Goal: Answer question/provide support: Share knowledge or assist other users

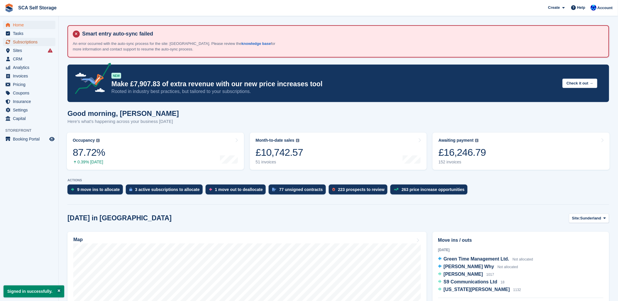
click at [40, 42] on span "Subscriptions" at bounding box center [30, 42] width 35 height 8
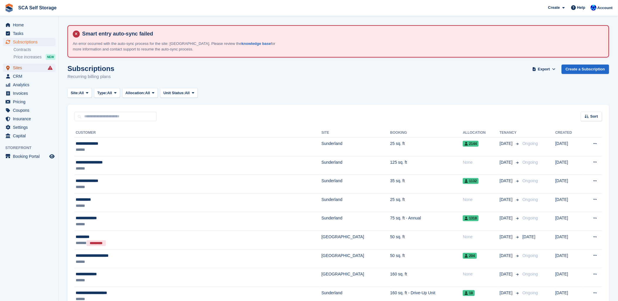
click at [17, 71] on span "Sites" at bounding box center [30, 68] width 35 height 8
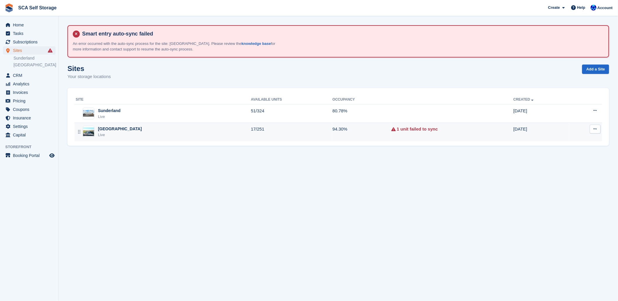
click at [111, 135] on div "Live" at bounding box center [120, 135] width 44 height 6
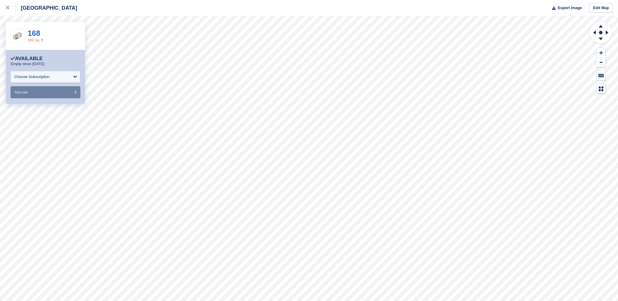
click at [37, 42] on link "160 sq. ft" at bounding box center [36, 40] width 16 height 4
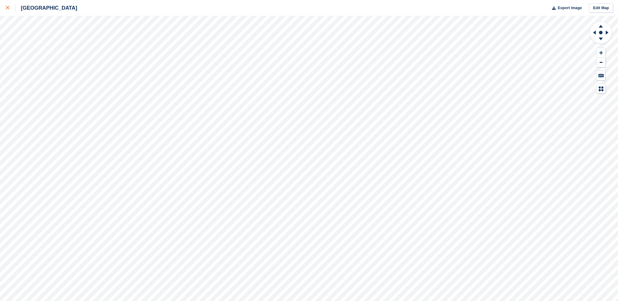
click at [4, 6] on link at bounding box center [8, 8] width 16 height 16
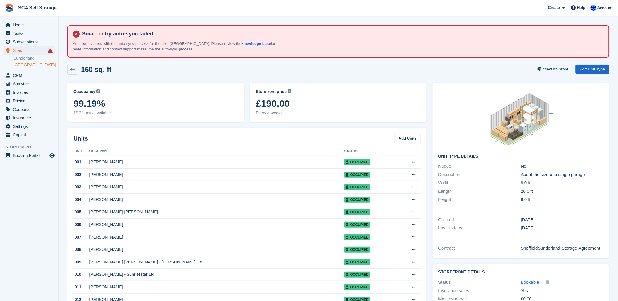
click at [347, 81] on div "Storefront price The price any visitor to your Storefront will be asked to pay.…" at bounding box center [338, 102] width 182 height 45
click at [21, 43] on span "Subscriptions" at bounding box center [30, 42] width 35 height 8
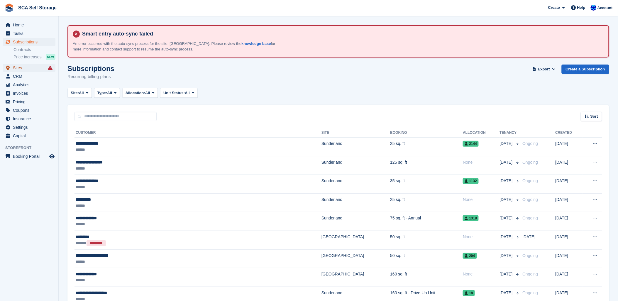
click at [16, 65] on span "Sites" at bounding box center [30, 68] width 35 height 8
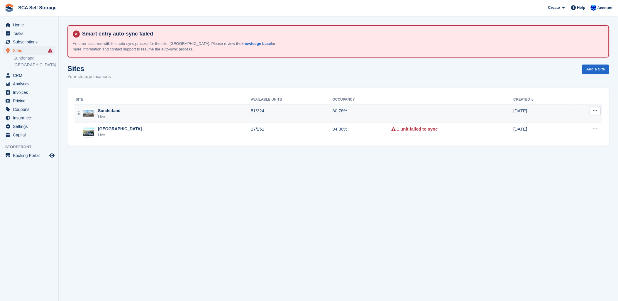
click at [118, 119] on td "Sunderland Live" at bounding box center [162, 113] width 177 height 18
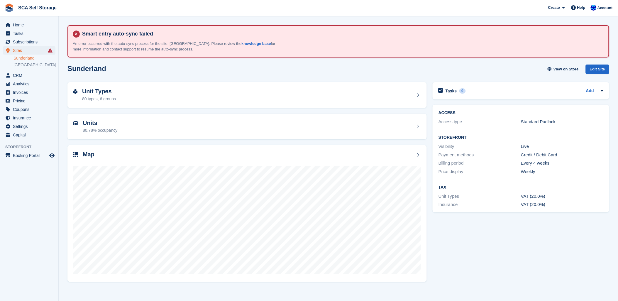
click at [177, 66] on div "Sunderland View on Store Edit Site" at bounding box center [338, 70] width 542 height 10
drag, startPoint x: 227, startPoint y: 7, endPoint x: 227, endPoint y: 12, distance: 4.7
click at [229, 11] on span "SCA Self Storage Create Subscription Invoice Contact Deal Discount Page Help Ch…" at bounding box center [309, 8] width 618 height 16
click at [604, 5] on span "Account" at bounding box center [604, 8] width 15 height 6
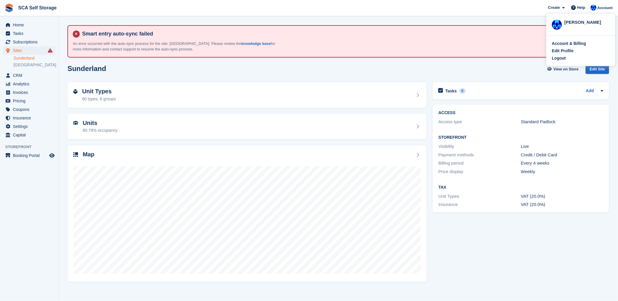
click at [514, 23] on section "Smart entry auto-sync failed An error occurred with the auto-sync process for t…" at bounding box center [338, 150] width 559 height 301
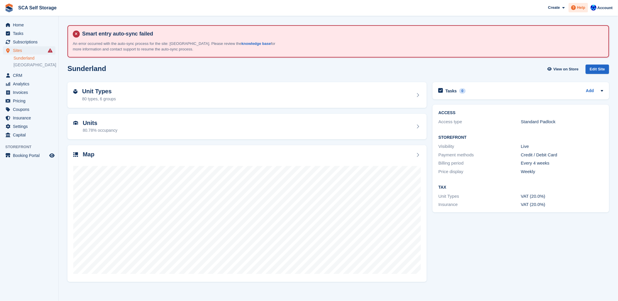
click at [573, 3] on div "Help" at bounding box center [578, 7] width 19 height 9
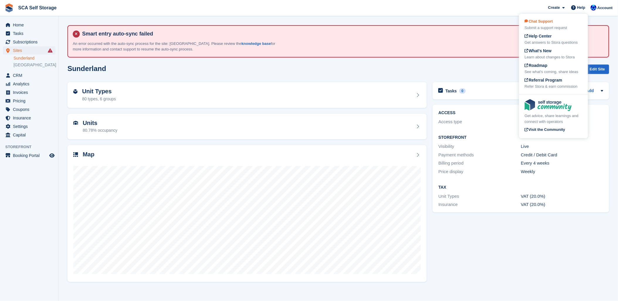
click at [538, 27] on div "Submit a support request" at bounding box center [554, 28] width 58 height 6
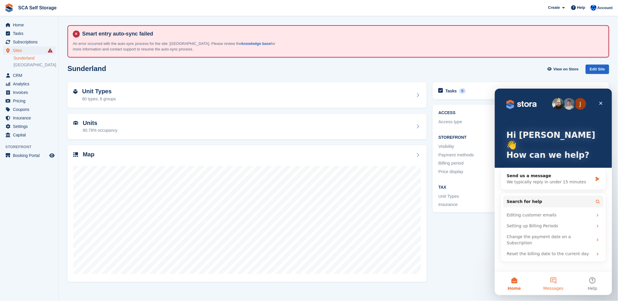
click at [552, 284] on button "Messages" at bounding box center [552, 282] width 39 height 23
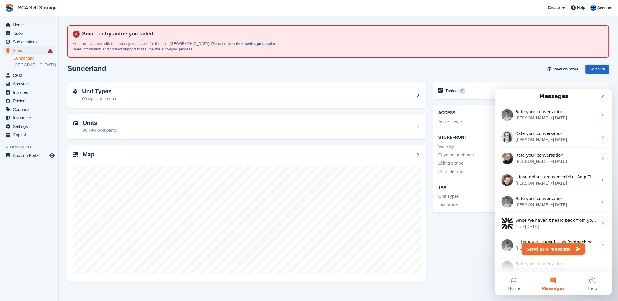
click at [557, 244] on button "Send us a message" at bounding box center [552, 249] width 63 height 12
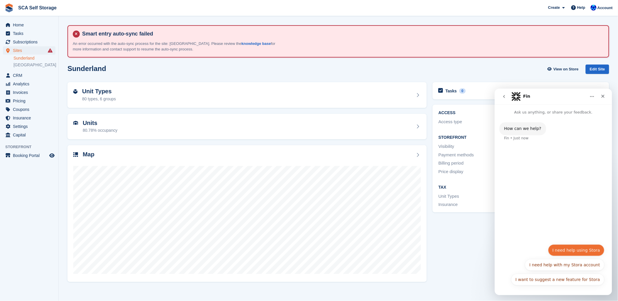
click at [572, 255] on button "I need help using Stora" at bounding box center [576, 250] width 56 height 12
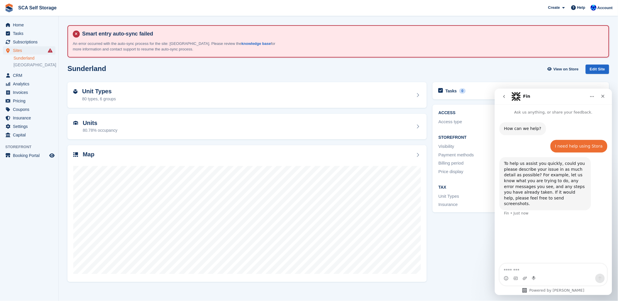
click at [534, 272] on textarea "Message…" at bounding box center [552, 268] width 107 height 10
type textarea "*"
type textarea "**********"
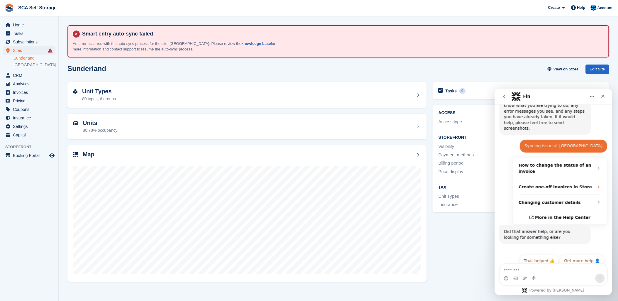
scroll to position [77, 0]
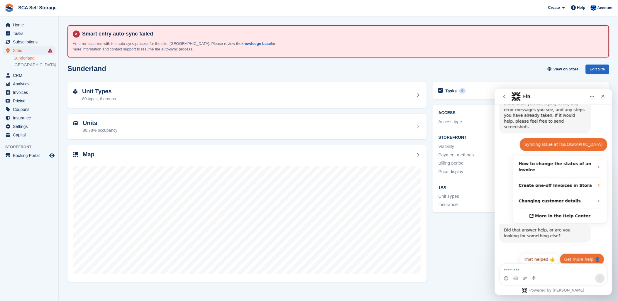
click at [565, 255] on button "Get more help 👤" at bounding box center [581, 259] width 45 height 12
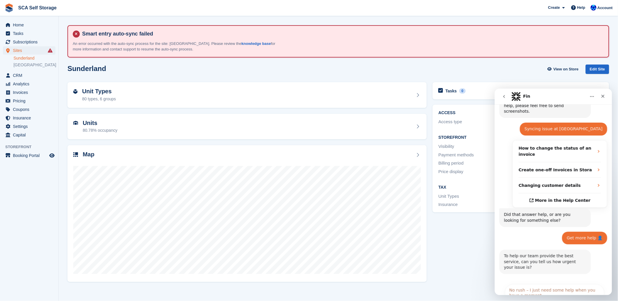
scroll to position [131, 0]
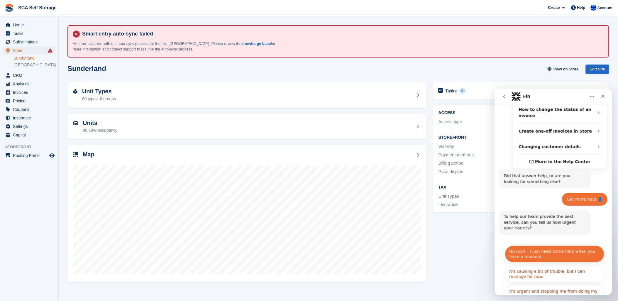
click at [560, 245] on button "No rush – I just need some help when you have a moment." at bounding box center [554, 253] width 99 height 17
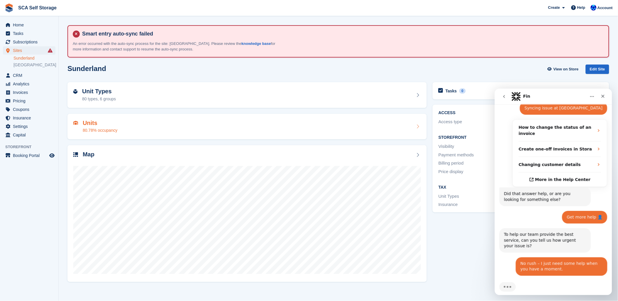
scroll to position [113, 0]
click at [307, 75] on div "Sunderland View on Store Edit Site" at bounding box center [338, 71] width 547 height 18
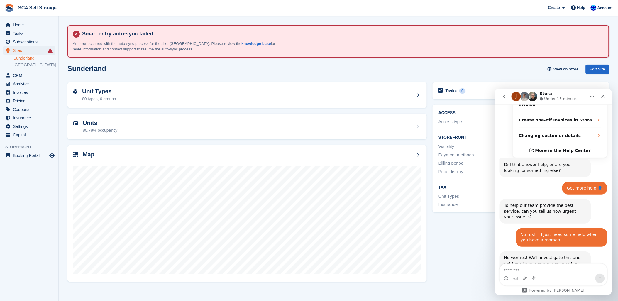
scroll to position [185, 0]
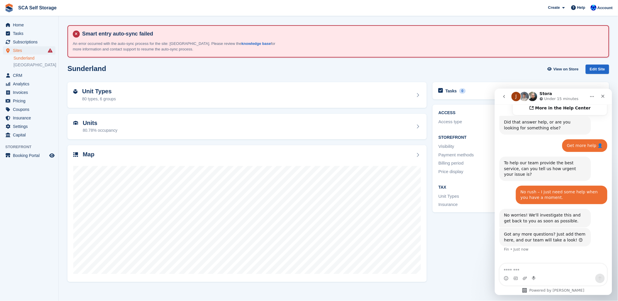
click at [154, 69] on div "Sunderland View on Store Edit Site" at bounding box center [338, 70] width 542 height 10
click at [33, 44] on span "Subscriptions" at bounding box center [30, 42] width 35 height 8
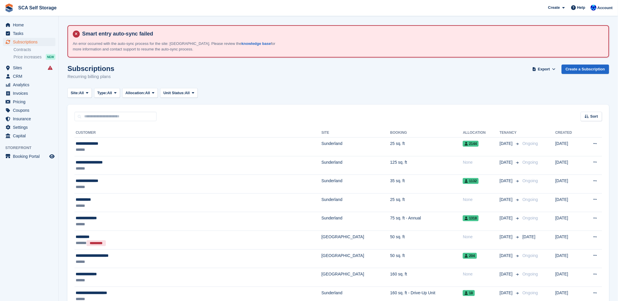
click at [179, 65] on div "Subscriptions Recurring billing plans Export Export Subscriptions Export a CSV …" at bounding box center [338, 76] width 542 height 23
click at [251, 75] on div "Subscriptions Recurring billing plans Export Export Subscriptions Export a CSV …" at bounding box center [338, 76] width 542 height 23
click at [255, 88] on div "Site: All All Sunderland Sheffield Type: All All Upcoming Previous Active Endin…" at bounding box center [338, 93] width 542 height 10
click at [223, 69] on div "Subscriptions Recurring billing plans Export Export Subscriptions Export a CSV …" at bounding box center [338, 76] width 542 height 23
click at [591, 7] on img at bounding box center [594, 8] width 6 height 6
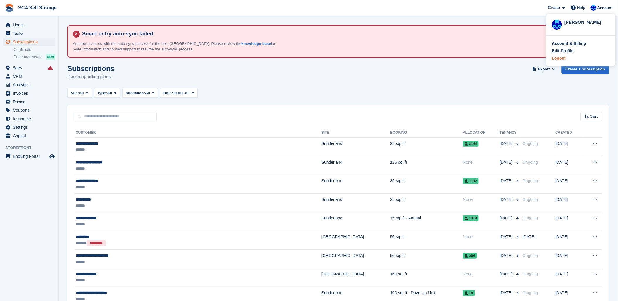
click at [558, 59] on div "Logout" at bounding box center [559, 58] width 14 height 6
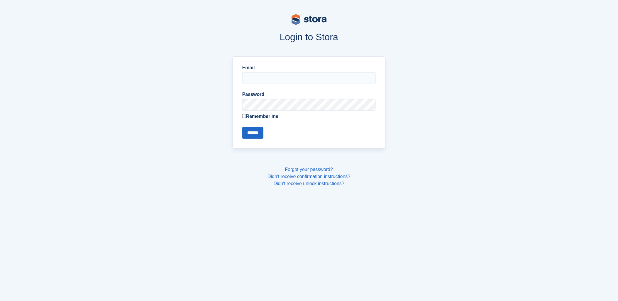
type input "**********"
click at [268, 81] on input "**********" at bounding box center [308, 78] width 133 height 12
click at [255, 128] on input "******" at bounding box center [252, 133] width 21 height 12
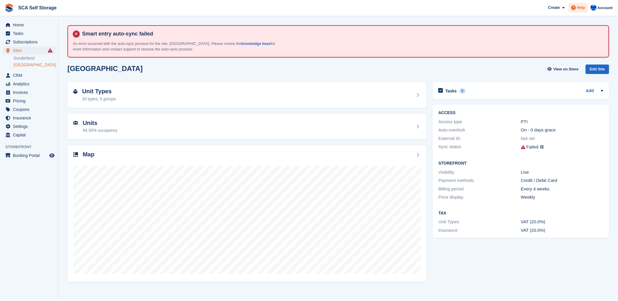
click at [581, 11] on div "Help" at bounding box center [578, 7] width 19 height 9
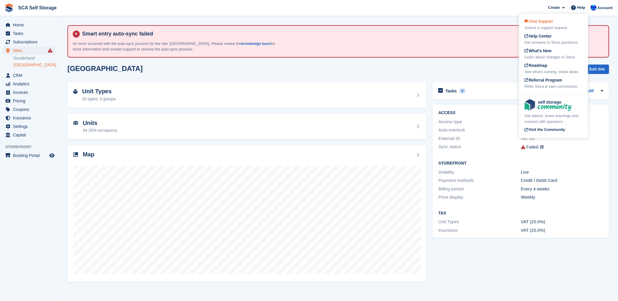
click at [543, 25] on div "Submit a support request" at bounding box center [554, 28] width 58 height 6
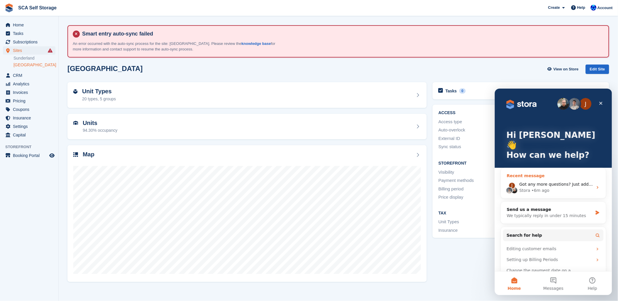
click at [525, 182] on span "Got any more questions? Just add them here, and our team will take a look! 😊" at bounding box center [600, 184] width 162 height 5
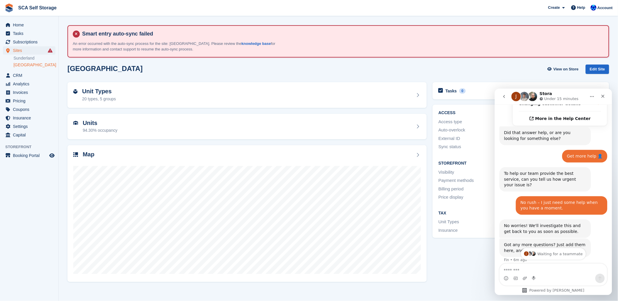
scroll to position [184, 0]
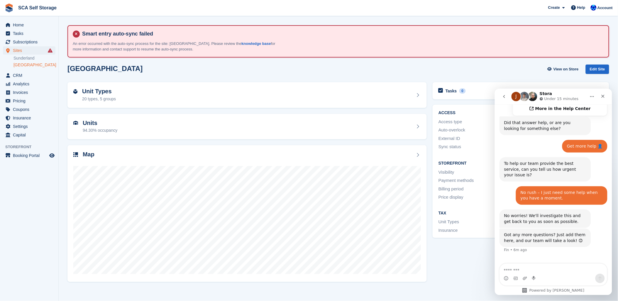
click at [157, 62] on div "[GEOGRAPHIC_DATA] View on Store Edit Site" at bounding box center [338, 71] width 547 height 18
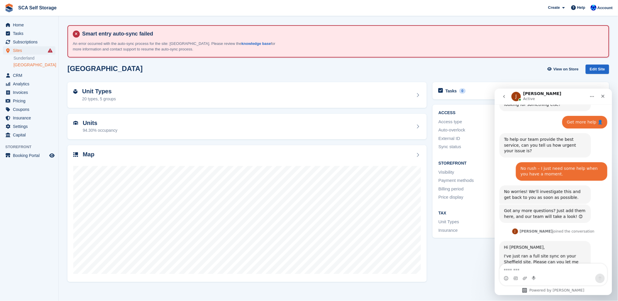
scroll to position [239, 0]
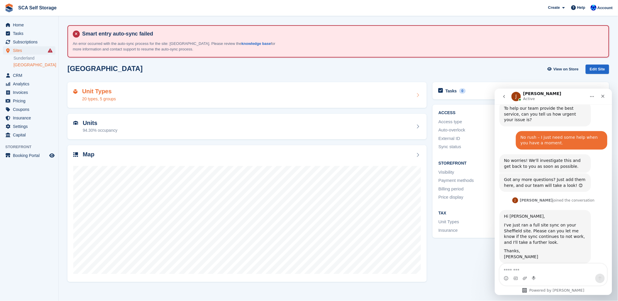
click at [110, 101] on div "20 types, 5 groups" at bounding box center [99, 99] width 34 height 6
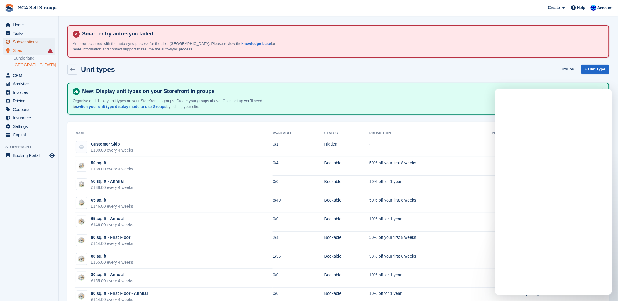
click at [21, 43] on span "Subscriptions" at bounding box center [30, 42] width 35 height 8
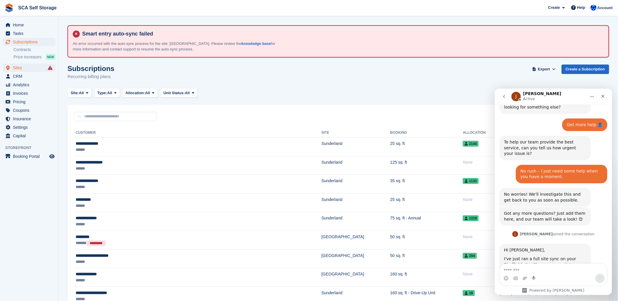
scroll to position [239, 0]
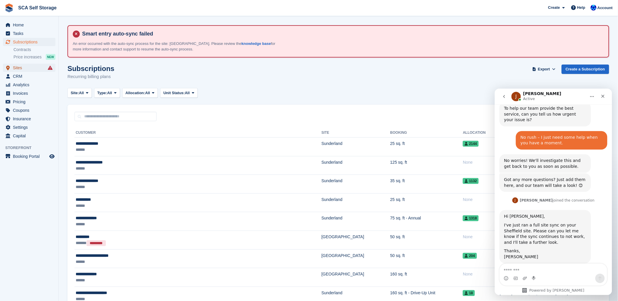
click at [19, 70] on span "Sites" at bounding box center [30, 68] width 35 height 8
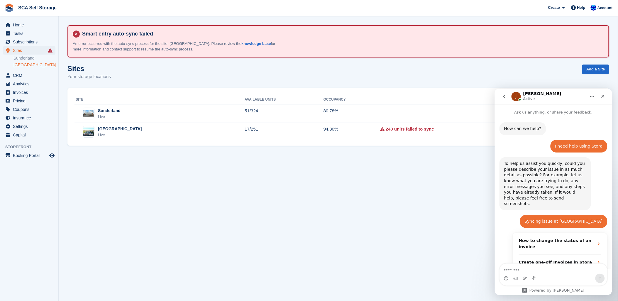
scroll to position [222, 0]
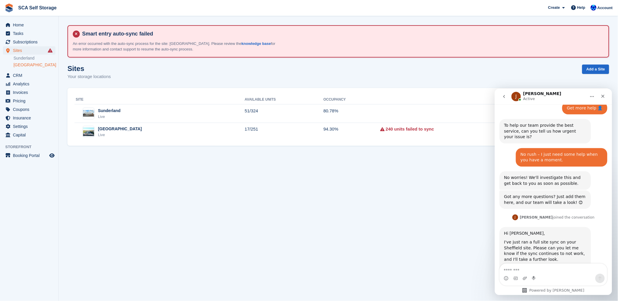
click at [23, 64] on link "[GEOGRAPHIC_DATA]" at bounding box center [34, 65] width 42 height 6
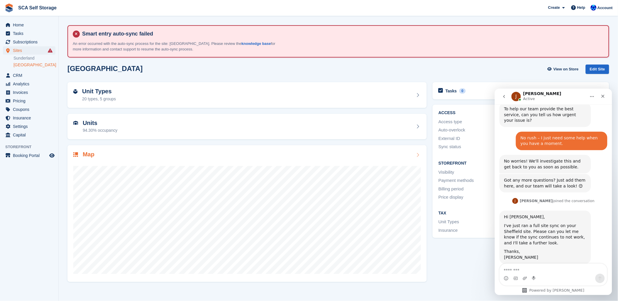
scroll to position [239, 0]
click at [216, 100] on div "Unit Types 20 types, 5 groups" at bounding box center [246, 95] width 347 height 14
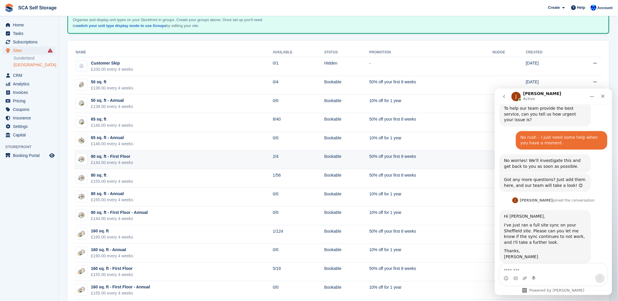
scroll to position [60, 0]
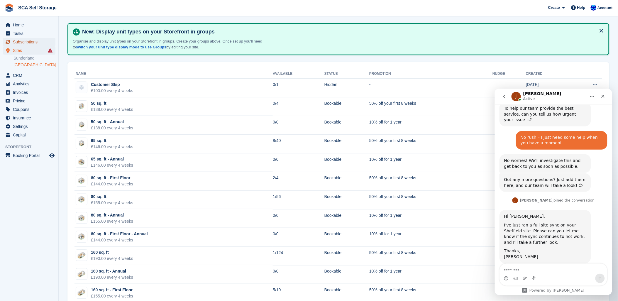
click at [13, 40] on span "Subscriptions" at bounding box center [30, 42] width 35 height 8
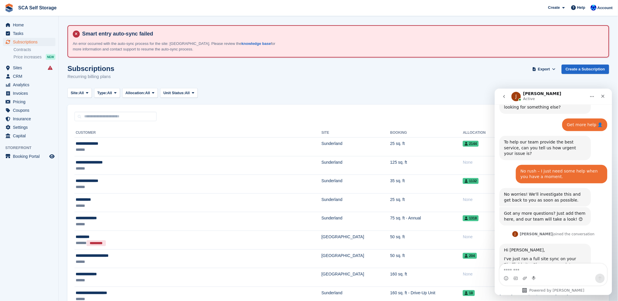
scroll to position [239, 0]
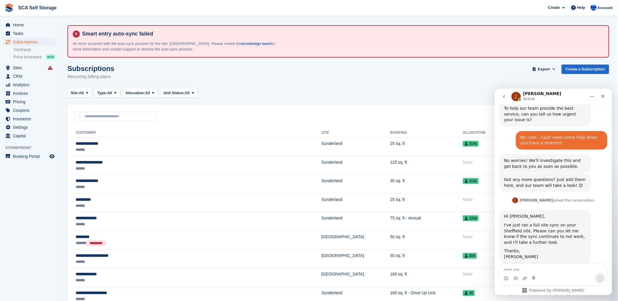
click at [341, 110] on div "Sort Sort by Customer name Date created Move in date Move out date Created (old…" at bounding box center [338, 113] width 542 height 17
drag, startPoint x: 336, startPoint y: 85, endPoint x: 195, endPoint y: 87, distance: 140.8
click at [331, 85] on div "Subscriptions Recurring billing plans Export Export Subscriptions Export a CSV …" at bounding box center [338, 76] width 542 height 23
click at [12, 68] on link "Sites" at bounding box center [29, 68] width 52 height 8
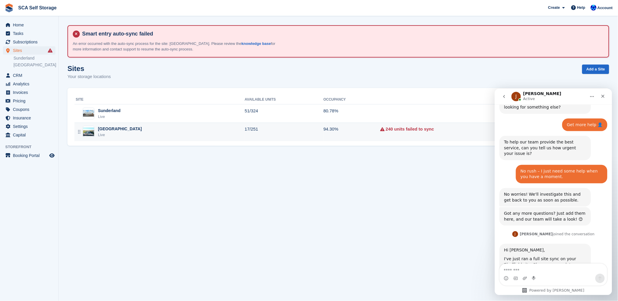
scroll to position [239, 0]
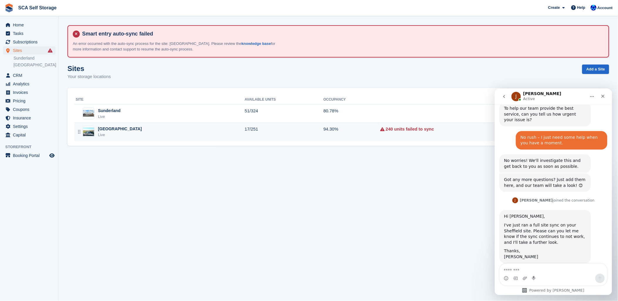
click at [159, 130] on div "Sheffield Live" at bounding box center [160, 132] width 169 height 12
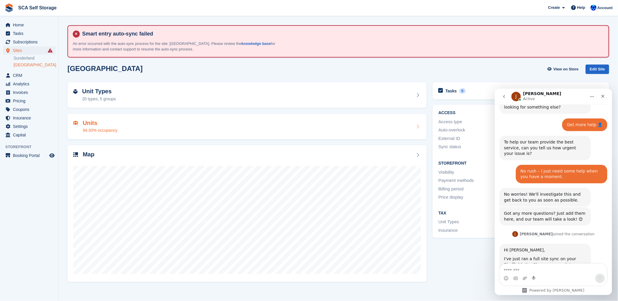
scroll to position [239, 0]
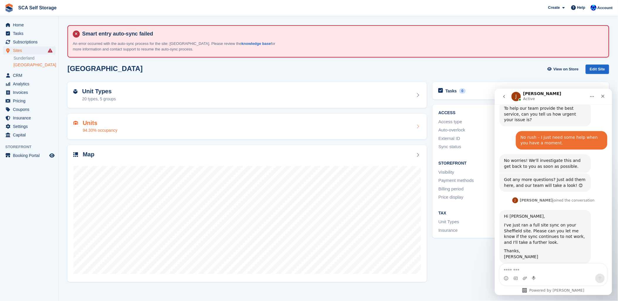
click at [100, 138] on div "Units 94.30% occupancy" at bounding box center [246, 127] width 359 height 26
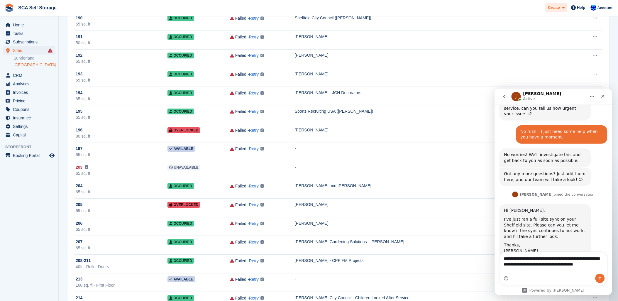
scroll to position [251, 0]
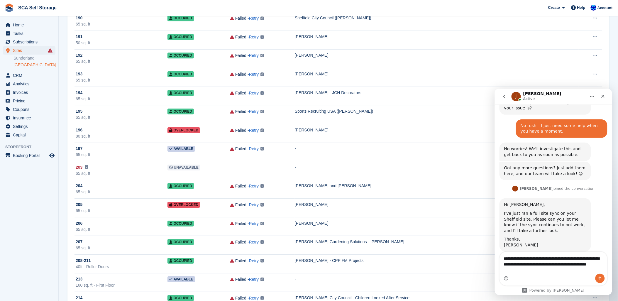
type textarea "**********"
click at [602, 279] on icon "Send a message…" at bounding box center [599, 278] width 5 height 5
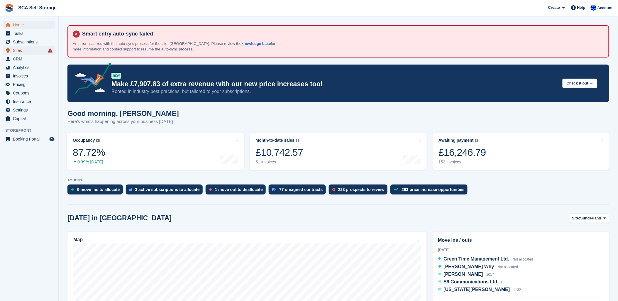
click at [24, 52] on span "Sites" at bounding box center [30, 50] width 35 height 8
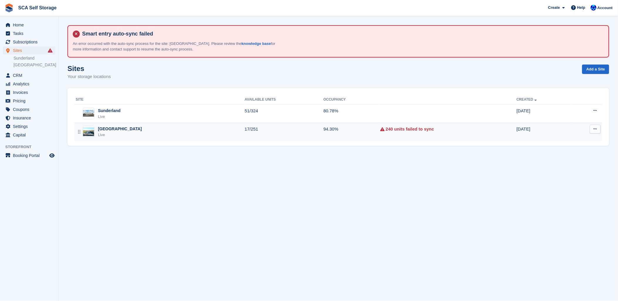
click at [349, 128] on td "94.30%" at bounding box center [351, 132] width 57 height 18
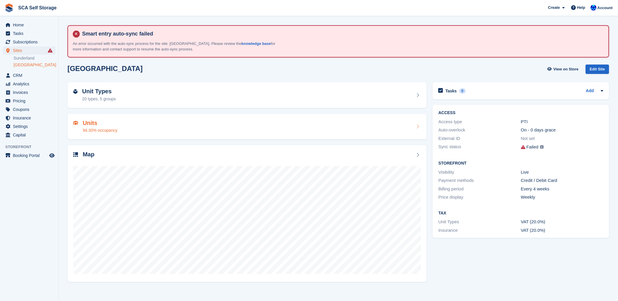
click at [310, 120] on div "Units 94.30% occupancy" at bounding box center [246, 127] width 347 height 14
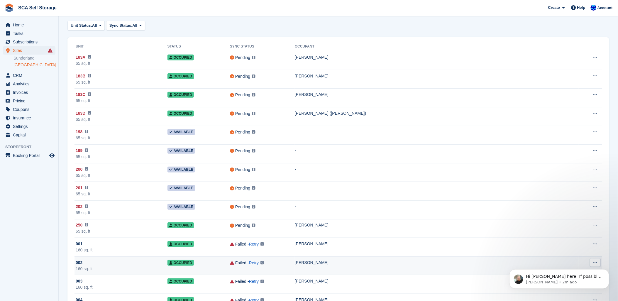
scroll to position [98, 0]
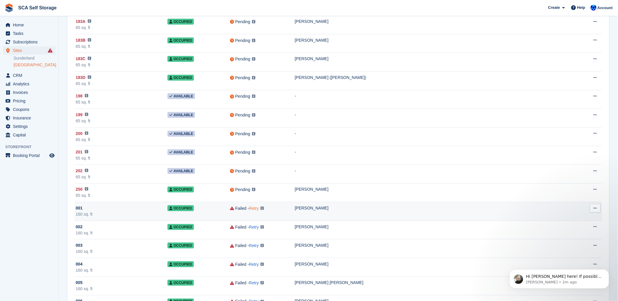
click at [259, 209] on link "Retry" at bounding box center [254, 208] width 10 height 5
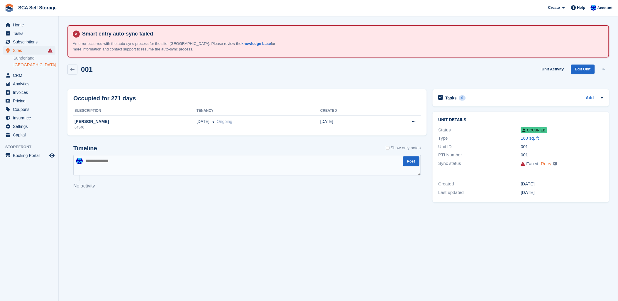
click at [550, 165] on link "Retry" at bounding box center [546, 163] width 11 height 5
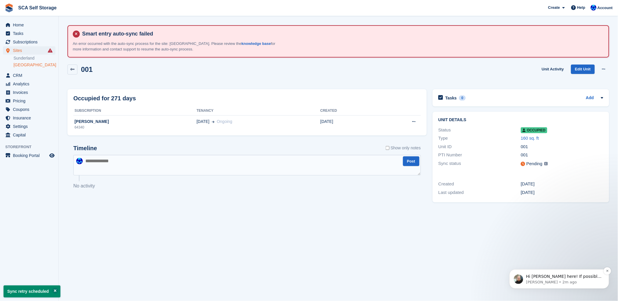
click at [571, 279] on p "Tom • 2m ago" at bounding box center [564, 281] width 76 height 5
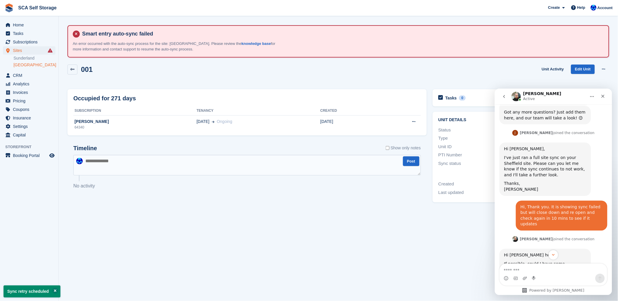
scroll to position [339, 0]
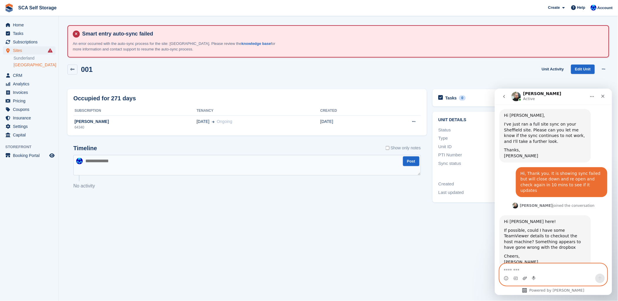
click at [524, 277] on icon "Upload attachment" at bounding box center [525, 277] width 4 height 3
click at [518, 272] on textarea "Message…" at bounding box center [552, 268] width 107 height 10
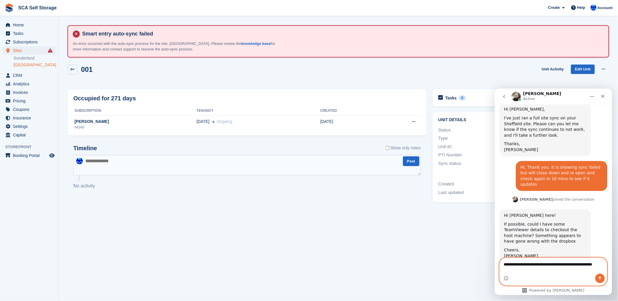
click at [559, 262] on textarea "**********" at bounding box center [552, 265] width 107 height 16
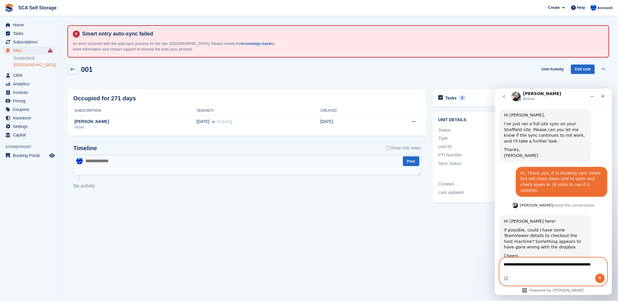
click at [606, 267] on textarea "**********" at bounding box center [552, 262] width 107 height 10
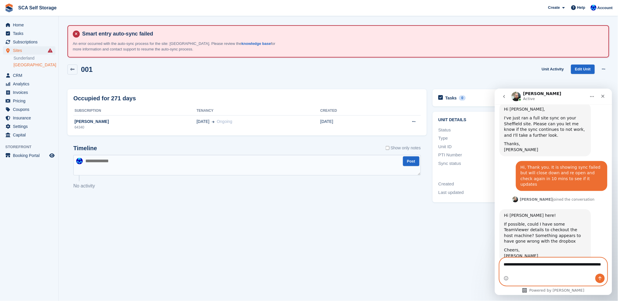
type textarea "**********"
click at [598, 277] on icon "Send a message…" at bounding box center [599, 278] width 5 height 5
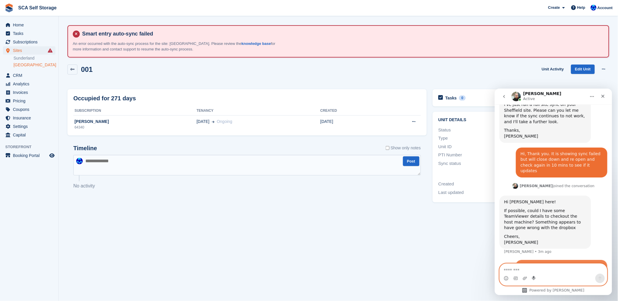
scroll to position [363, 0]
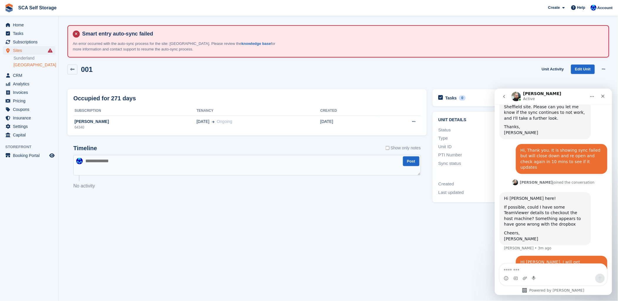
click at [181, 62] on div "001 Unit Activity Edit Unit Overlock Deallocate" at bounding box center [338, 74] width 547 height 25
click at [273, 72] on div "001 Unit Activity Edit Unit Overlock Deallocate" at bounding box center [338, 73] width 542 height 17
drag, startPoint x: 428, startPoint y: 285, endPoint x: 425, endPoint y: 290, distance: 6.5
click at [426, 289] on section "Smart entry auto-sync failed An error occurred with the auto-sync process for t…" at bounding box center [338, 150] width 559 height 301
drag, startPoint x: 206, startPoint y: 201, endPoint x: 206, endPoint y: 189, distance: 12.0
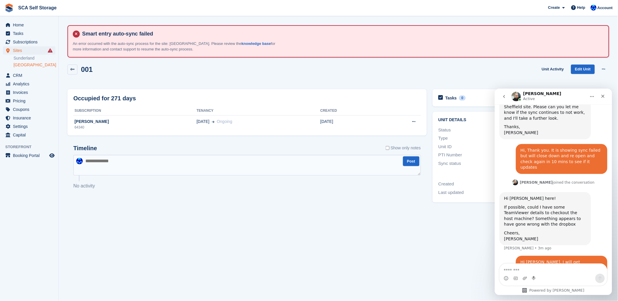
click at [206, 190] on div "Timeline Show only notes Post No activity" at bounding box center [246, 171] width 359 height 64
click at [130, 90] on div "Occupied for 271 days Subscription Tenancy Created David Tomlin 64340 04 Dec On…" at bounding box center [246, 112] width 359 height 46
drag, startPoint x: 268, startPoint y: 87, endPoint x: 226, endPoint y: 81, distance: 42.4
click at [226, 81] on div "001 Unit Activity Edit Unit Overlock Deallocate Occupied for 271 days Subscript…" at bounding box center [338, 134] width 542 height 144
click at [387, 216] on section "Smart entry auto-sync failed An error occurred with the auto-sync process for t…" at bounding box center [338, 150] width 559 height 301
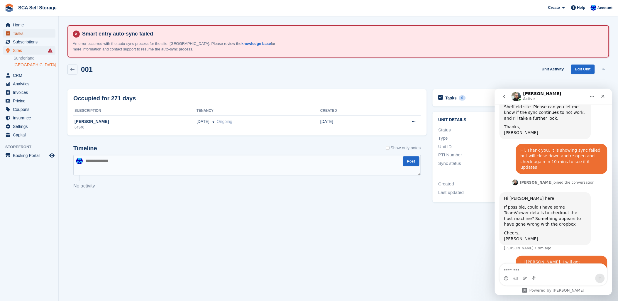
click at [29, 37] on span "Tasks" at bounding box center [30, 33] width 35 height 8
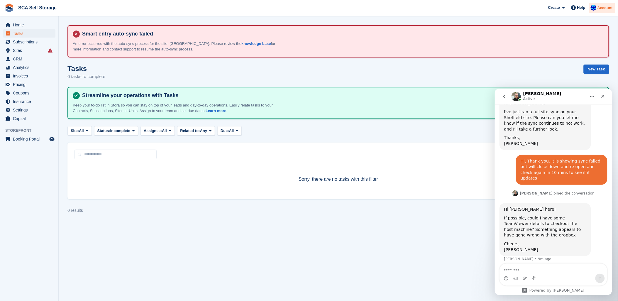
click at [605, 11] on div "Account" at bounding box center [602, 8] width 26 height 10
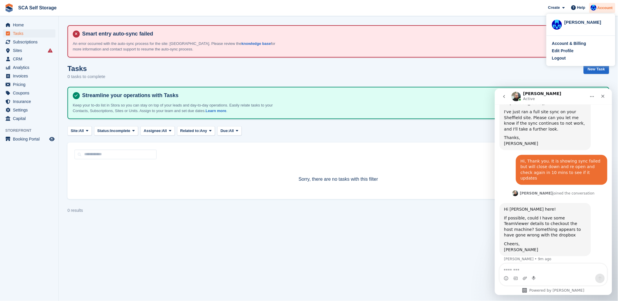
scroll to position [363, 0]
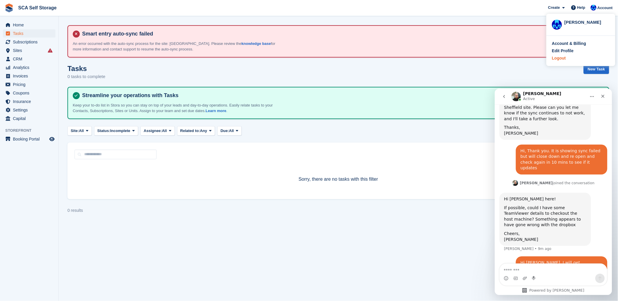
click at [567, 56] on div "Logout" at bounding box center [581, 58] width 58 height 6
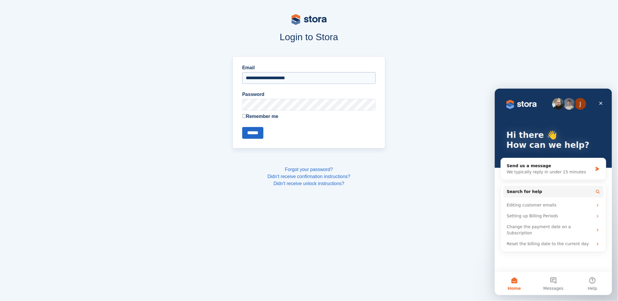
click at [288, 77] on input "**********" at bounding box center [308, 78] width 133 height 12
type input "**********"
drag, startPoint x: 251, startPoint y: 132, endPoint x: 279, endPoint y: 133, distance: 28.7
click at [257, 132] on input "******" at bounding box center [252, 133] width 21 height 12
